Goal: Information Seeking & Learning: Learn about a topic

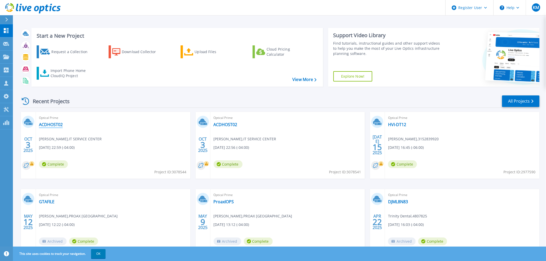
click at [60, 126] on link "ACDHOST02" at bounding box center [51, 124] width 24 height 5
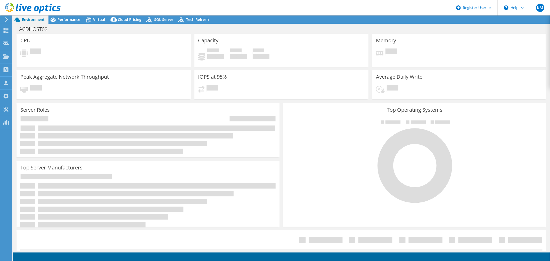
select select "USD"
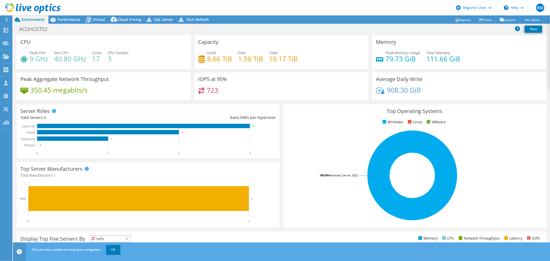
click at [281, 178] on div "Top Operating Systems Windows Linux VMware 100.0% Windows Server 2022" at bounding box center [414, 166] width 267 height 127
click at [283, 169] on div "Top Operating Systems Windows Linux VMware 100.0% Windows Server 2022" at bounding box center [414, 166] width 263 height 124
click at [70, 22] on div "Performance" at bounding box center [66, 19] width 36 height 8
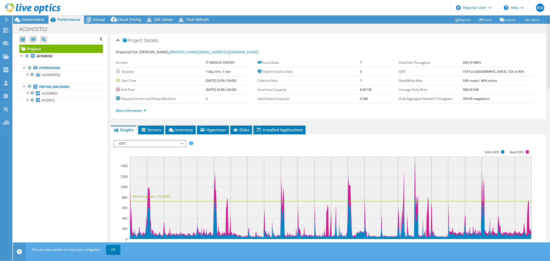
click at [225, 1] on header "KM Dell User Krithin Muddap Krithin.Muddap@dell.com Dell My Profile Log Out \n …" at bounding box center [275, 7] width 550 height 15
click at [198, 115] on div "More Information" at bounding box center [328, 110] width 425 height 14
click at [198, 119] on div "Project Details Prepared for: Philippe Auclair, philippe.auclair@itservicecente…" at bounding box center [328, 193] width 443 height 318
click at [204, 110] on ul "More Information" at bounding box center [328, 109] width 425 height 7
click at [191, 110] on ul "More Information" at bounding box center [328, 109] width 425 height 7
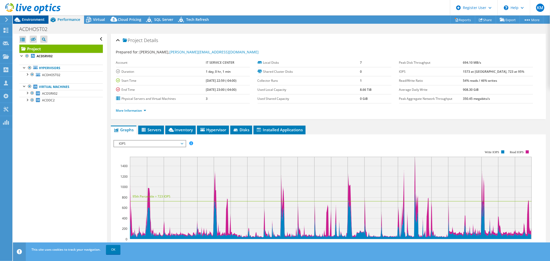
click at [29, 20] on span "Environment" at bounding box center [33, 19] width 23 height 5
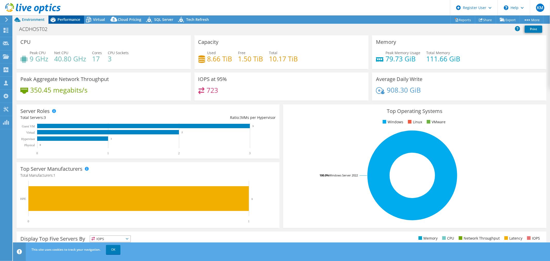
click at [56, 18] on icon at bounding box center [52, 19] width 9 height 9
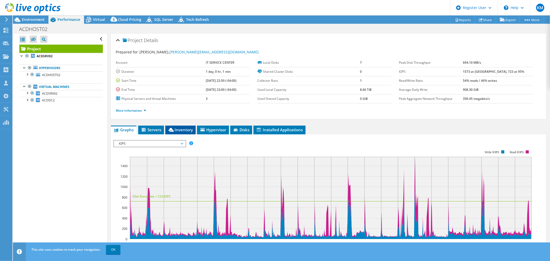
click at [186, 126] on li "Inventory" at bounding box center [180, 130] width 30 height 9
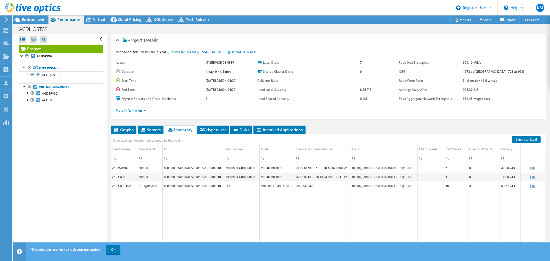
scroll to position [12, 0]
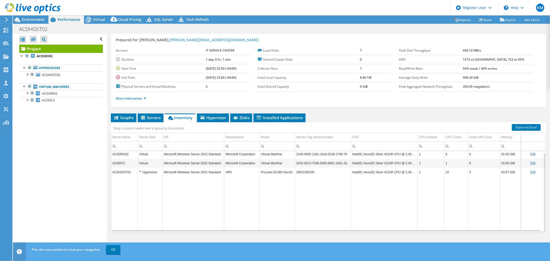
click at [337, 117] on ul "Graphs Servers Inventory Hypervisor Disks Cluster Disks Installed Applications" at bounding box center [328, 117] width 435 height 9
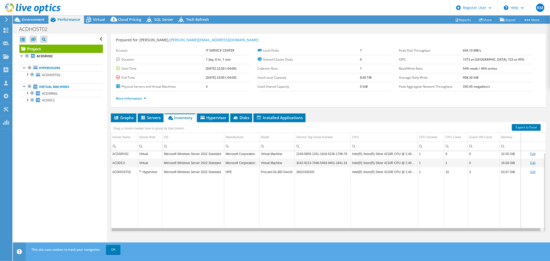
drag, startPoint x: 190, startPoint y: 229, endPoint x: 138, endPoint y: 227, distance: 52.1
click at [138, 227] on body "KM Dell User Krithin Muddap Krithin.Muddap@dell.com Dell My Profile Log Out \n …" at bounding box center [275, 130] width 550 height 261
drag, startPoint x: 138, startPoint y: 227, endPoint x: 204, endPoint y: 190, distance: 76.4
click at [204, 189] on body "KM Dell User Krithin Muddap Krithin.Muddap@dell.com Dell My Profile Log Out \n …" at bounding box center [275, 130] width 550 height 261
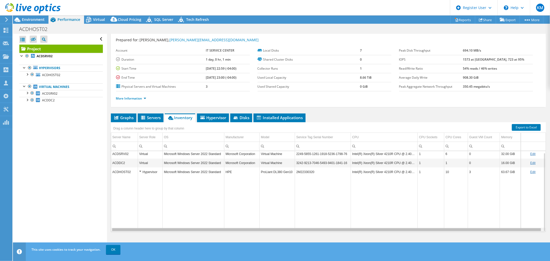
scroll to position [0, 0]
drag, startPoint x: 231, startPoint y: 228, endPoint x: 185, endPoint y: 226, distance: 45.9
click at [185, 226] on body "KM Dell User Krithin Muddap Krithin.Muddap@dell.com Dell My Profile Log Out \n …" at bounding box center [275, 130] width 550 height 261
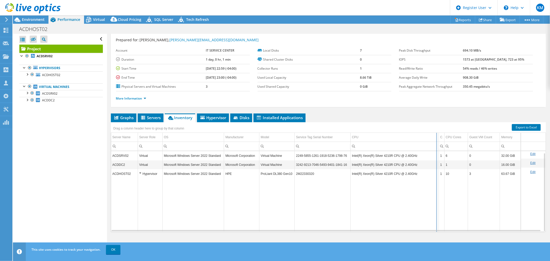
drag, startPoint x: 415, startPoint y: 137, endPoint x: 454, endPoint y: 135, distance: 39.5
click at [454, 135] on div "Drag a column header here to group by that column Server Name Server Role OS Ma…" at bounding box center [328, 177] width 435 height 110
click at [31, 22] on div "Environment" at bounding box center [31, 19] width 36 height 8
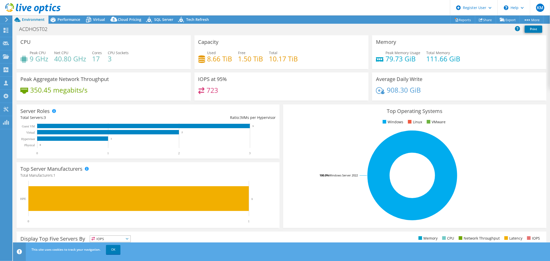
click at [252, 1] on header "KM Dell User Krithin Muddap Krithin.Muddap@dell.com Dell My Profile Log Out \n …" at bounding box center [275, 7] width 550 height 15
click at [252, 0] on header "KM Dell User Krithin Muddap Krithin.Muddap@dell.com Dell My Profile Log Out \n …" at bounding box center [275, 7] width 550 height 15
drag, startPoint x: 66, startPoint y: 16, endPoint x: 140, endPoint y: 18, distance: 73.5
click at [140, 18] on div "Environment Performance Virtual Upgrades Cloud Pricing" at bounding box center [113, 19] width 200 height 8
click at [281, 21] on div "Project Actions Project Actions Reports Share Export vSAN ReadyNode Sizer" at bounding box center [281, 19] width 537 height 8
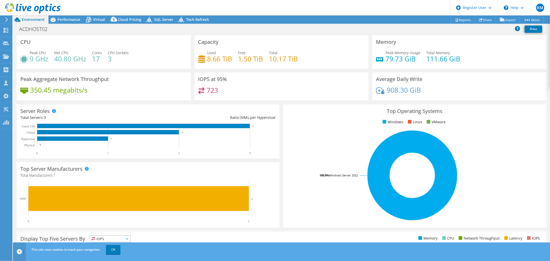
click at [250, 26] on div "ACDHOST02 Print" at bounding box center [281, 29] width 537 height 10
drag, startPoint x: 64, startPoint y: 19, endPoint x: 48, endPoint y: 35, distance: 22.6
drag, startPoint x: 48, startPoint y: 35, endPoint x: 276, endPoint y: 3, distance: 229.8
click at [276, 3] on header "KM Dell User Krithin Muddap Krithin.Muddap@dell.com Dell My Profile Log Out \n …" at bounding box center [275, 7] width 550 height 15
click at [95, 19] on span "Virtual" at bounding box center [99, 19] width 12 height 5
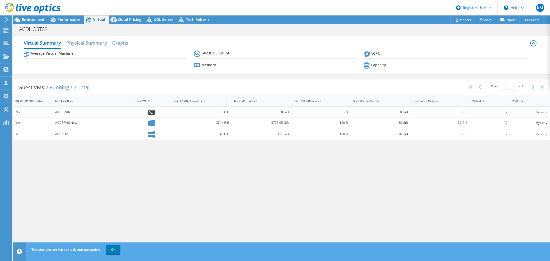
click at [134, 199] on div "Virtual Summary Physical Summary Graphs Average Virtual Machine Guest OS Count …" at bounding box center [281, 142] width 537 height 217
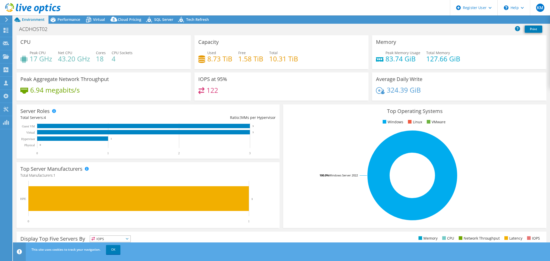
select select "USD"
click at [52, 18] on icon at bounding box center [53, 20] width 5 height 5
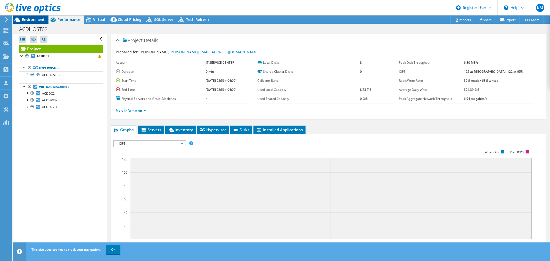
click at [28, 19] on span "Environment" at bounding box center [33, 19] width 23 height 5
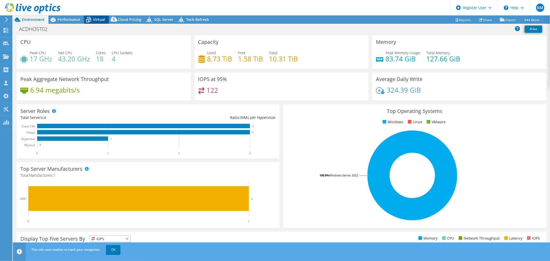
click at [94, 18] on span "Virtual" at bounding box center [99, 19] width 12 height 5
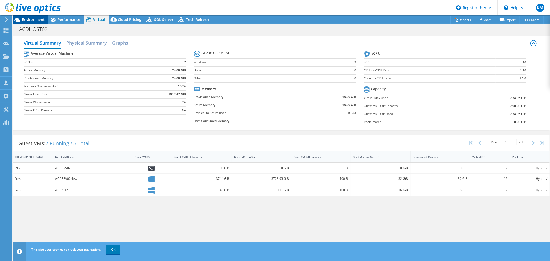
click at [34, 19] on span "Environment" at bounding box center [33, 19] width 23 height 5
